Goal: Transaction & Acquisition: Purchase product/service

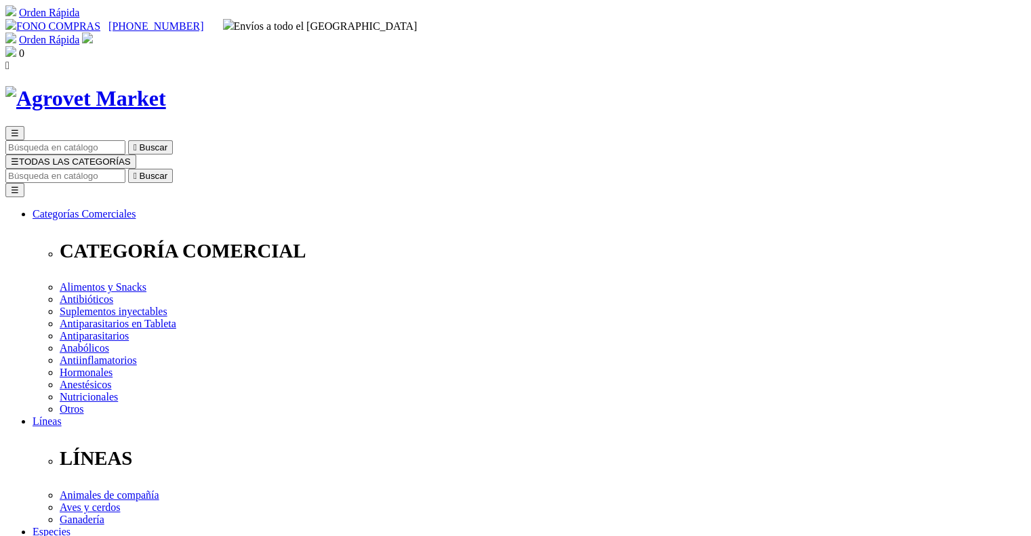
click at [203, 20] on link "[PHONE_NUMBER]" at bounding box center [155, 26] width 95 height 12
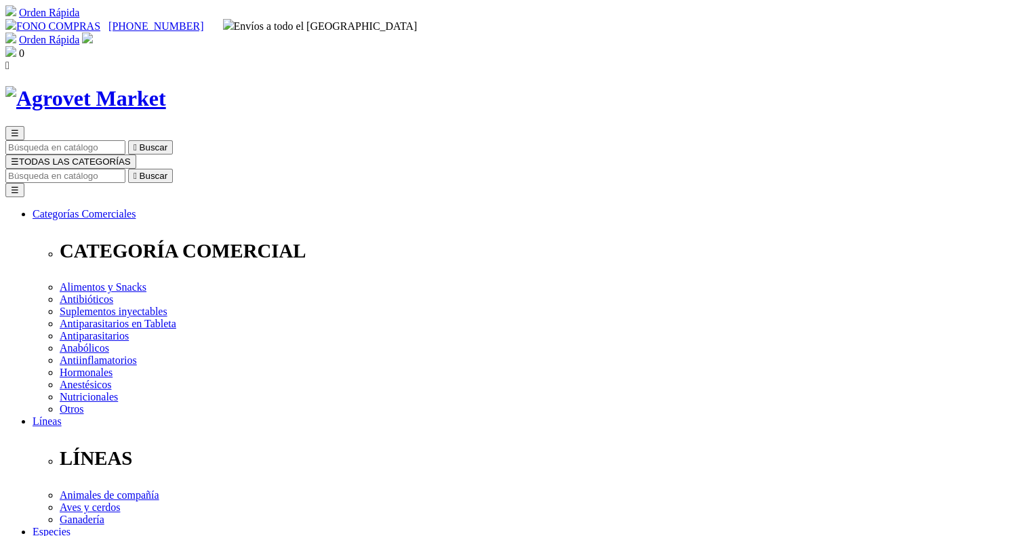
click at [203, 20] on link "[PHONE_NUMBER]" at bounding box center [155, 26] width 95 height 12
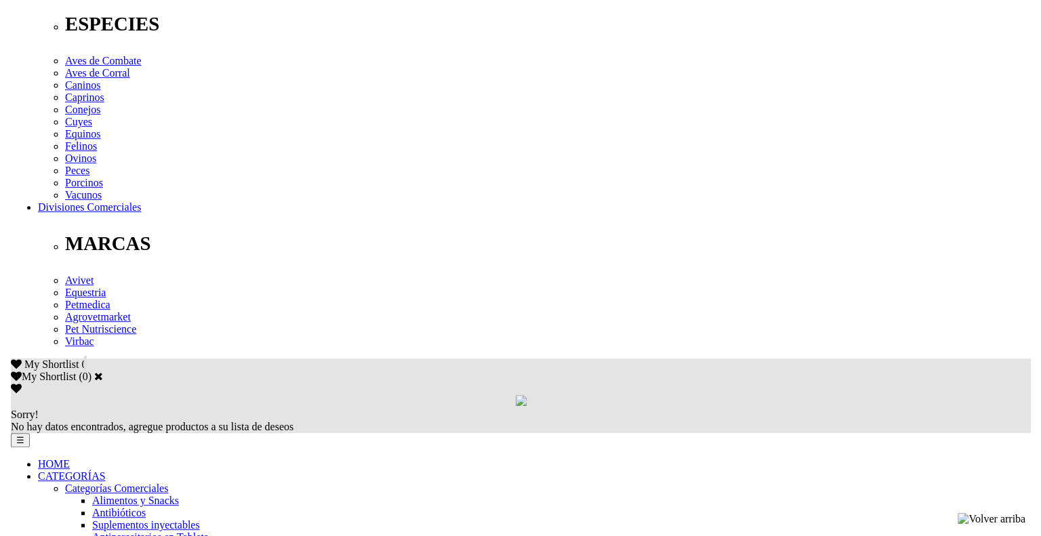
scroll to position [545, 0]
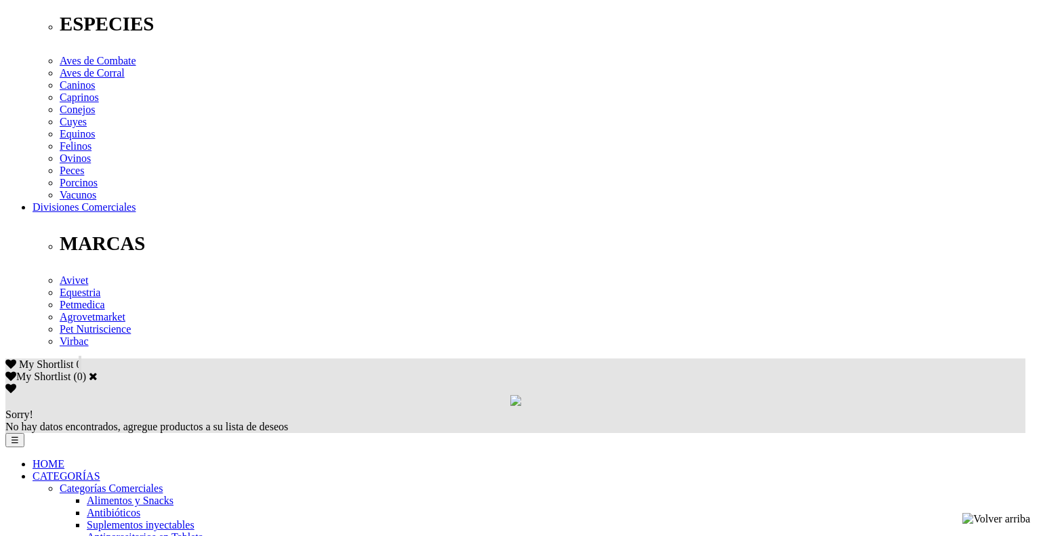
type input "Maryori Guarnizo"
type input "maryorialondrags@gmail.com"
type input "975672240"
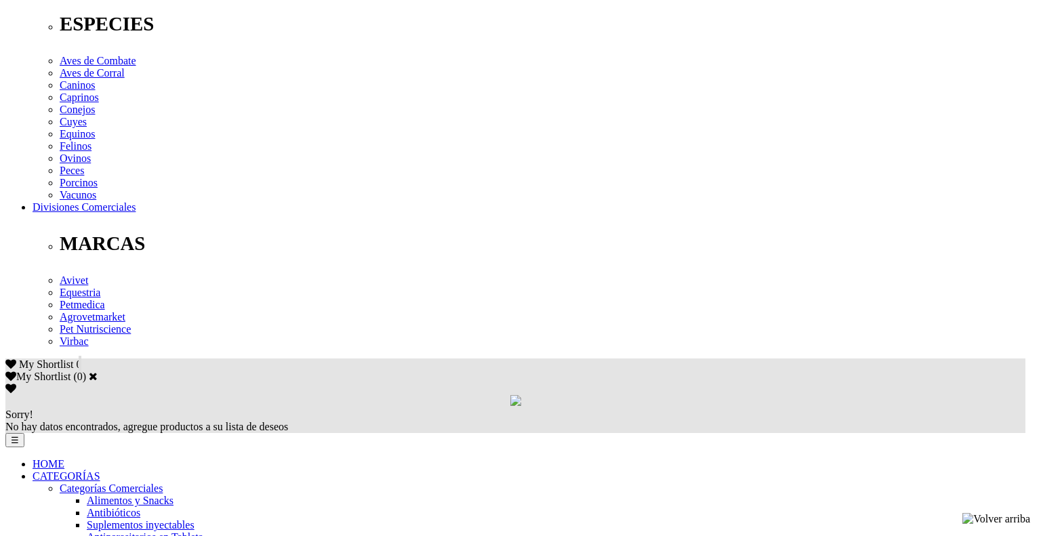
select select "7"
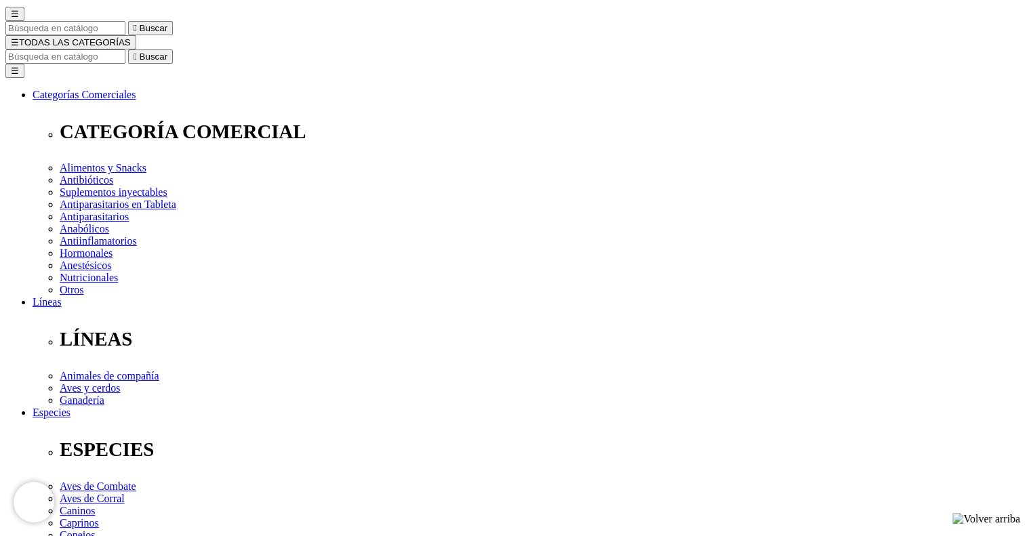
scroll to position [121, 0]
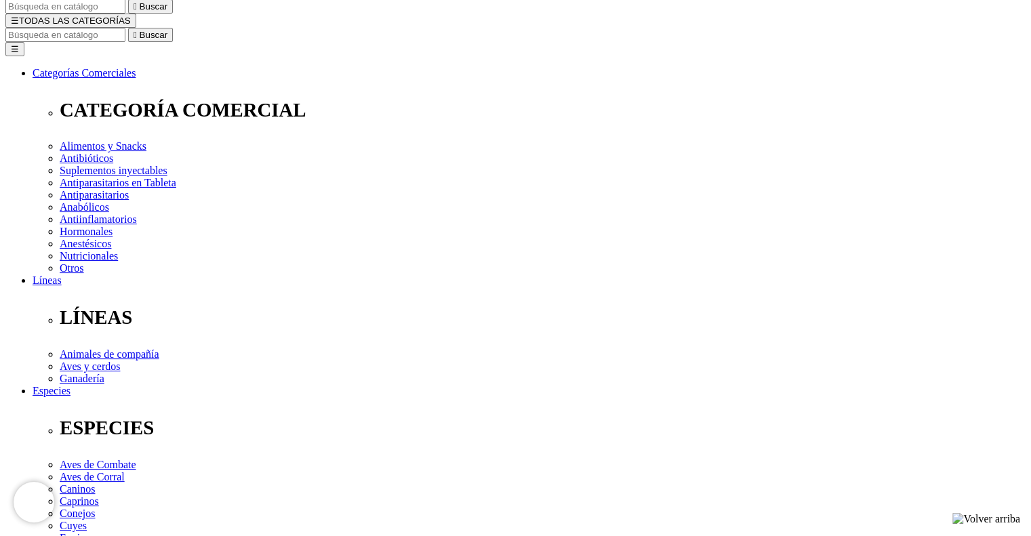
scroll to position [144, 0]
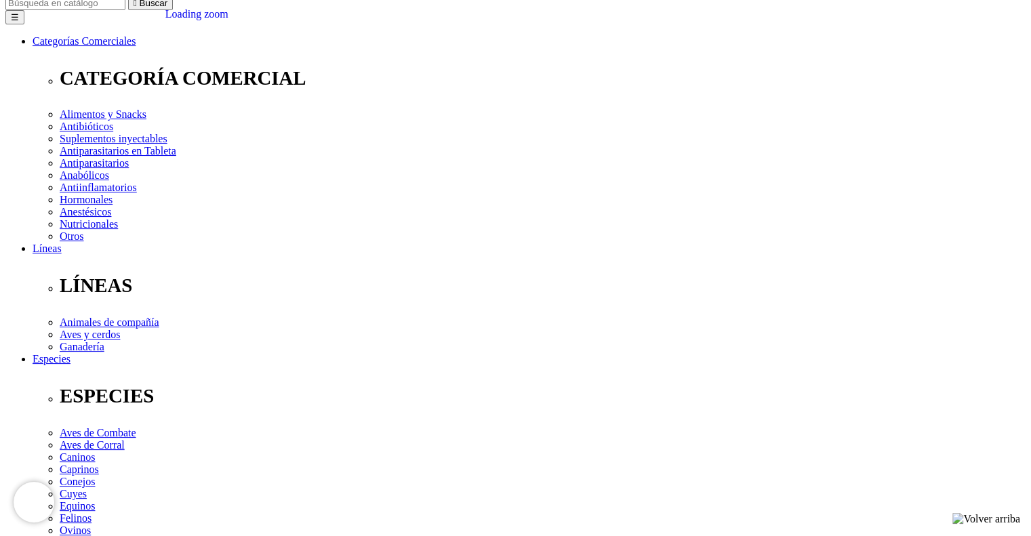
scroll to position [174, 0]
